Goal: Find specific page/section: Find specific page/section

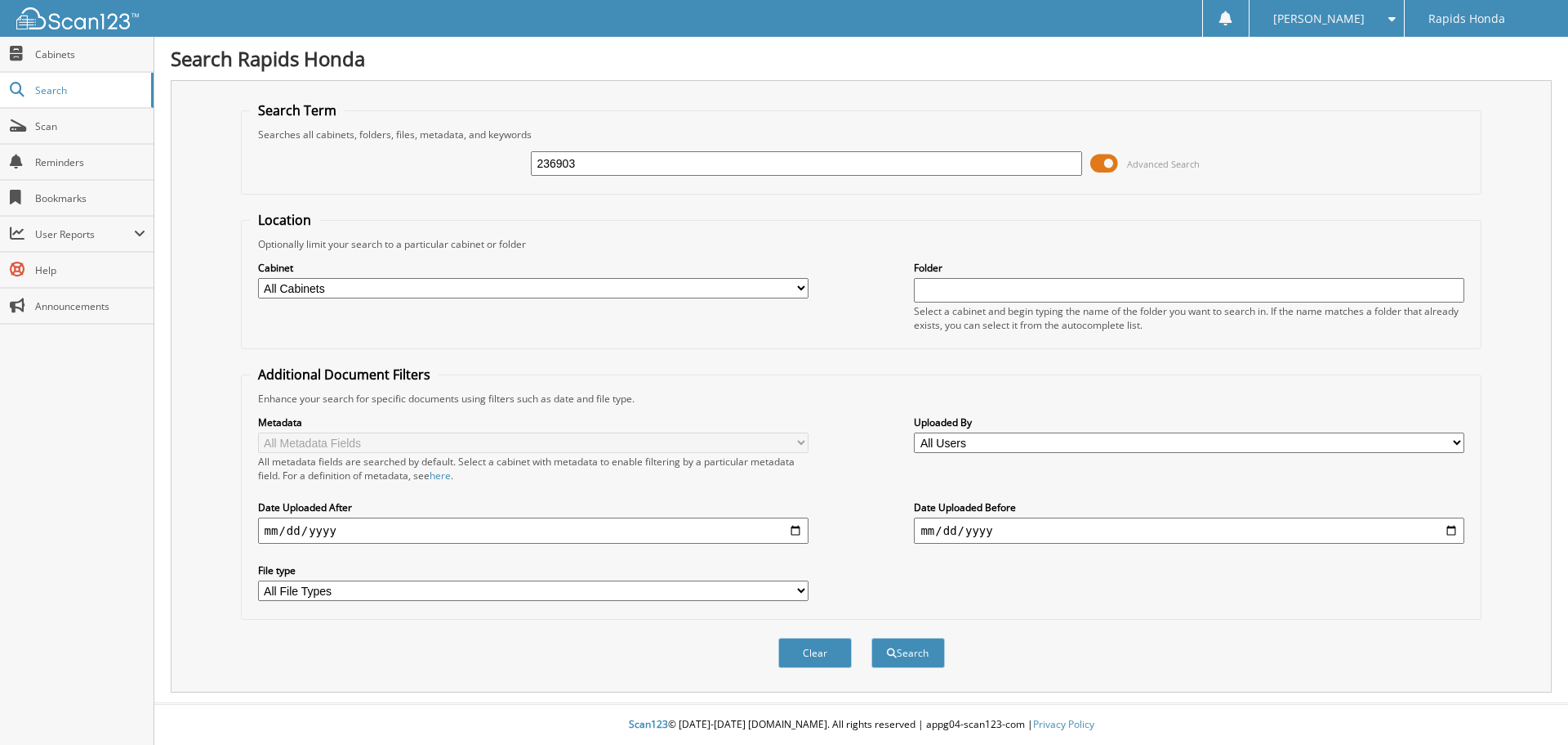
type input "236903"
click at [872, 637] on button "Search" at bounding box center [908, 652] width 73 height 30
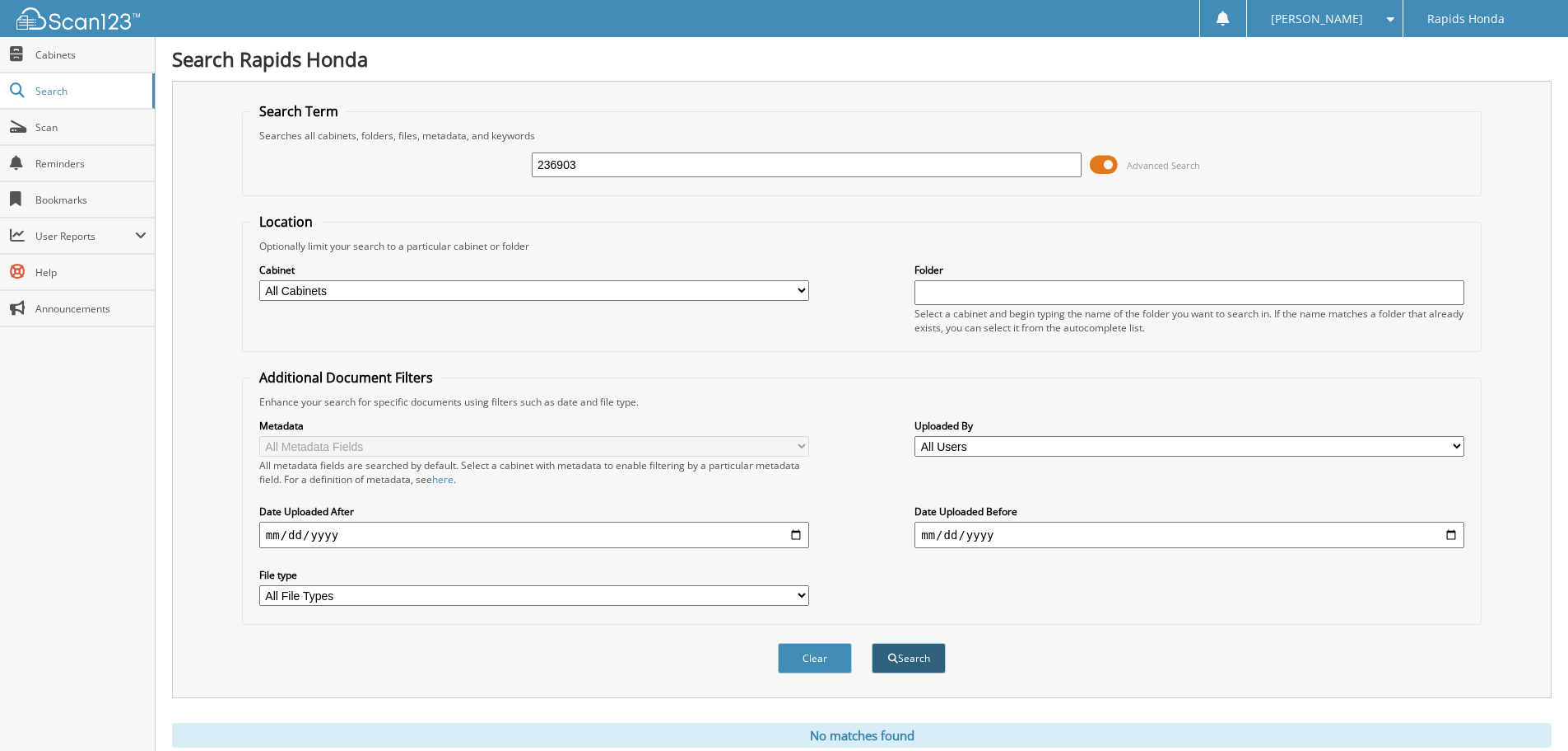
click at [909, 658] on button "Search" at bounding box center [909, 657] width 74 height 30
click at [68, 57] on span "Cabinets" at bounding box center [90, 54] width 111 height 14
